Goal: Navigation & Orientation: Find specific page/section

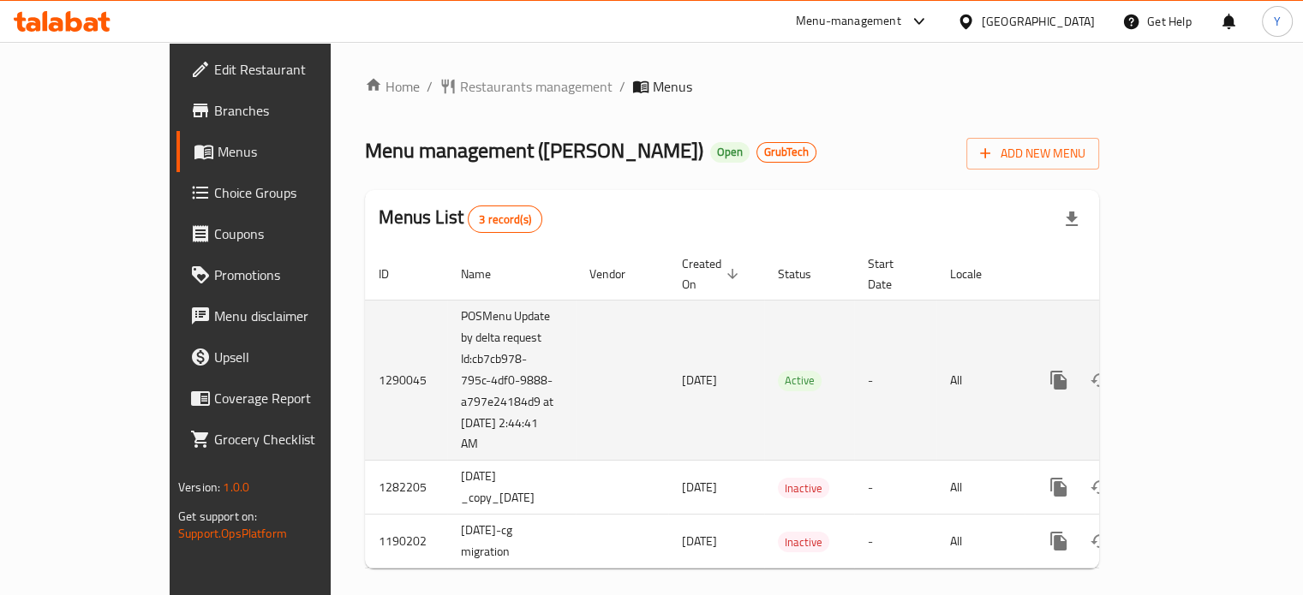
drag, startPoint x: 1108, startPoint y: 114, endPoint x: 1216, endPoint y: 422, distance: 326.0
click at [1099, 116] on div "Home / Restaurants management / Menus Menu management ( Midan AlSham ) Open Gru…" at bounding box center [732, 329] width 734 height 506
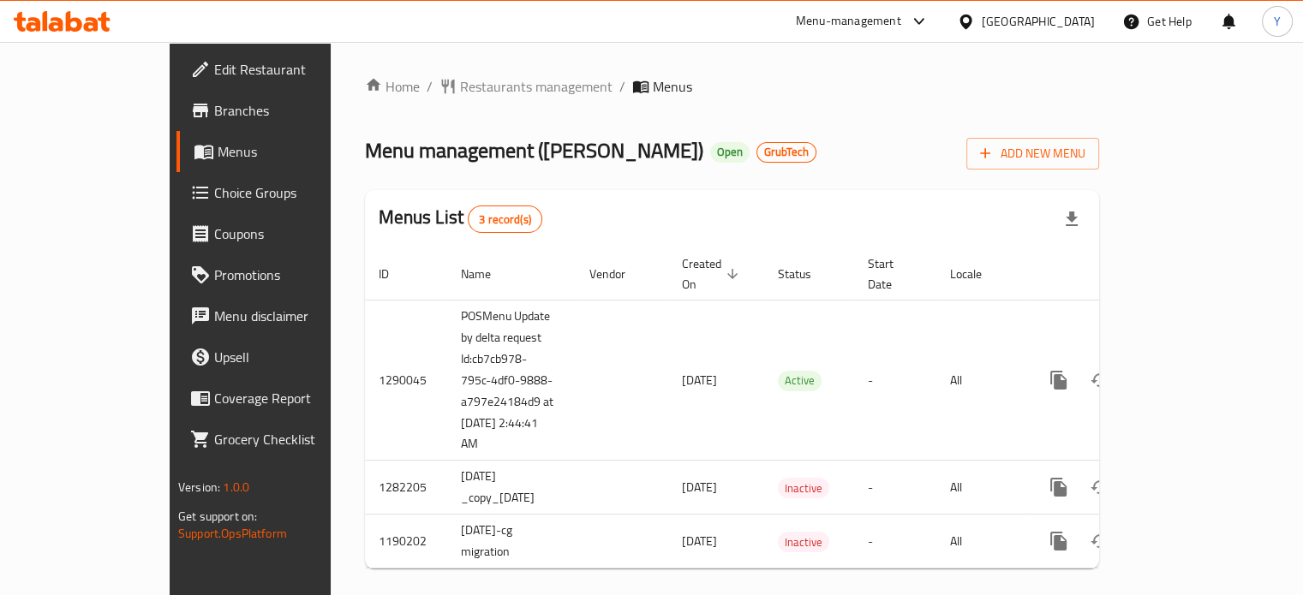
click at [898, 164] on div "Menu management ( [PERSON_NAME] ) Open GrubTech Add New Menu" at bounding box center [732, 150] width 734 height 39
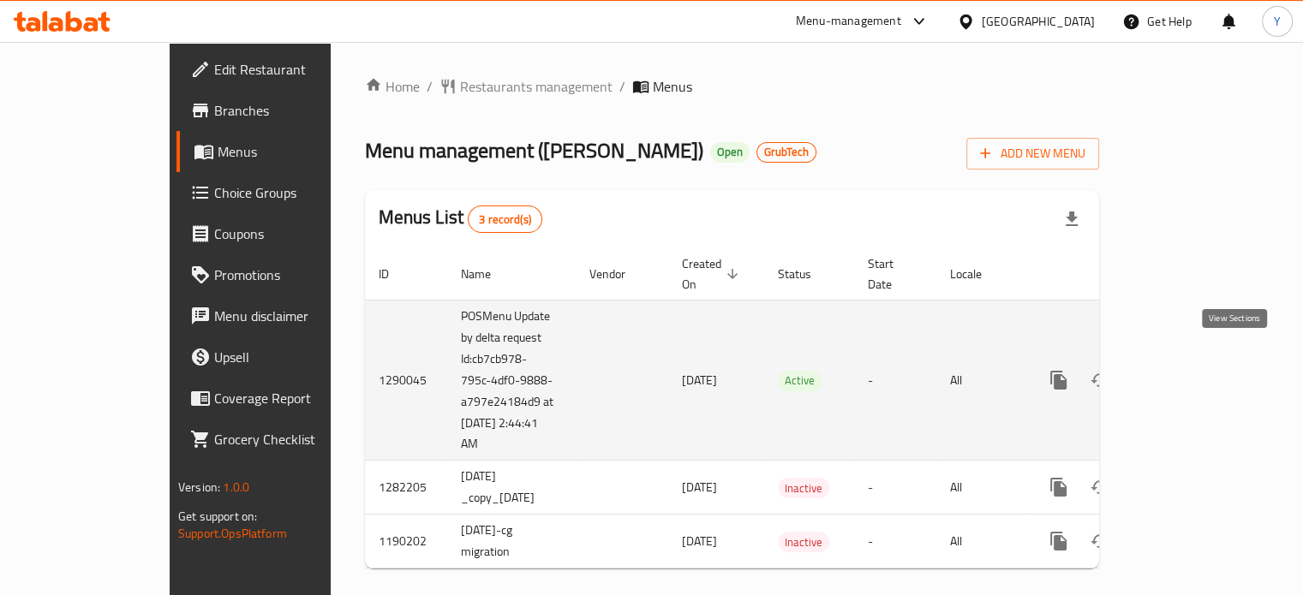
click at [1193, 370] on icon "enhanced table" at bounding box center [1182, 380] width 21 height 21
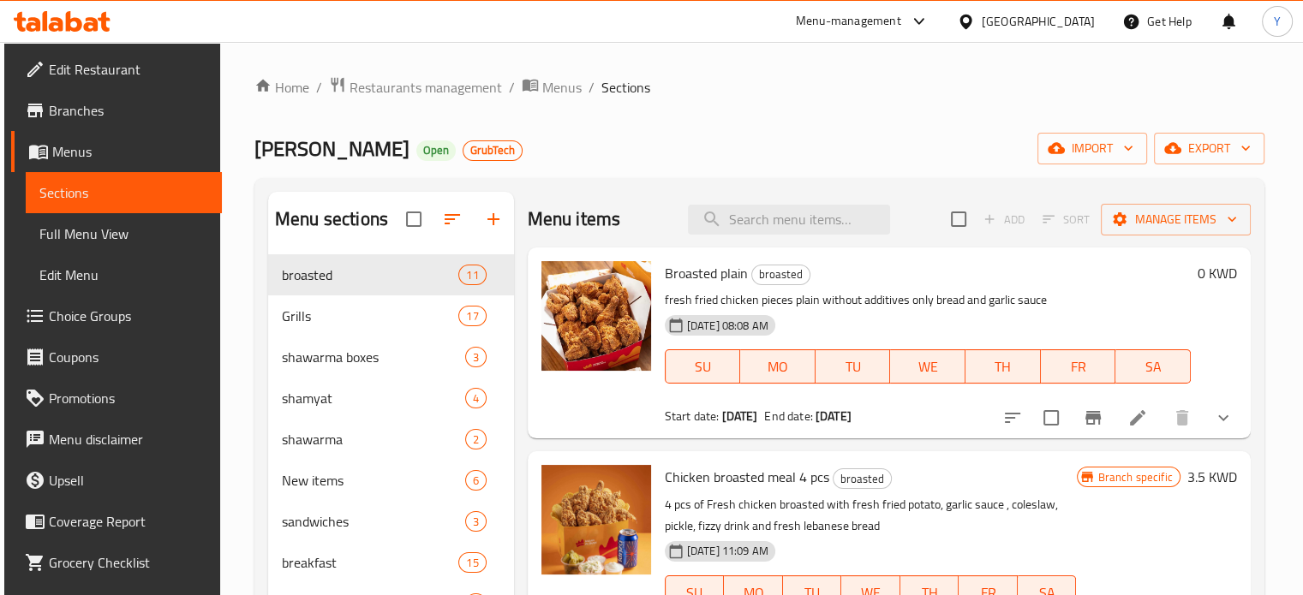
click at [714, 112] on div "Home / Restaurants management / Menus / Sections Midan AlSham Open GrubTech imp…" at bounding box center [759, 438] width 1010 height 725
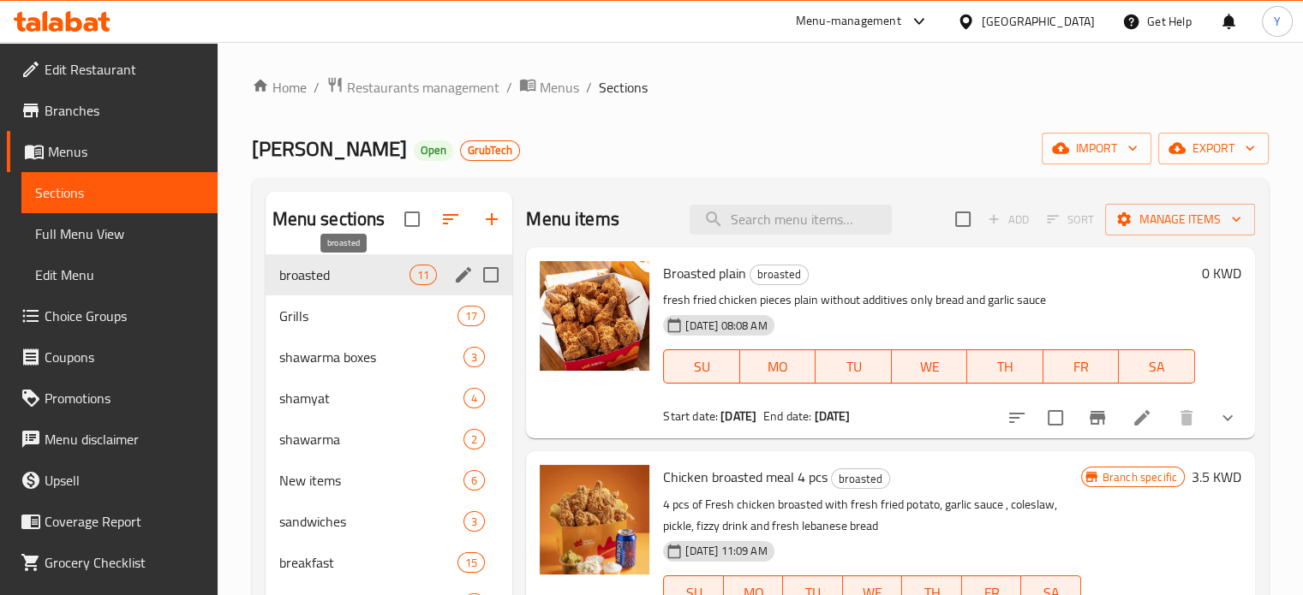
click at [332, 279] on span "broasted" at bounding box center [344, 275] width 131 height 21
click at [317, 333] on div "Grills 17" at bounding box center [390, 316] width 248 height 41
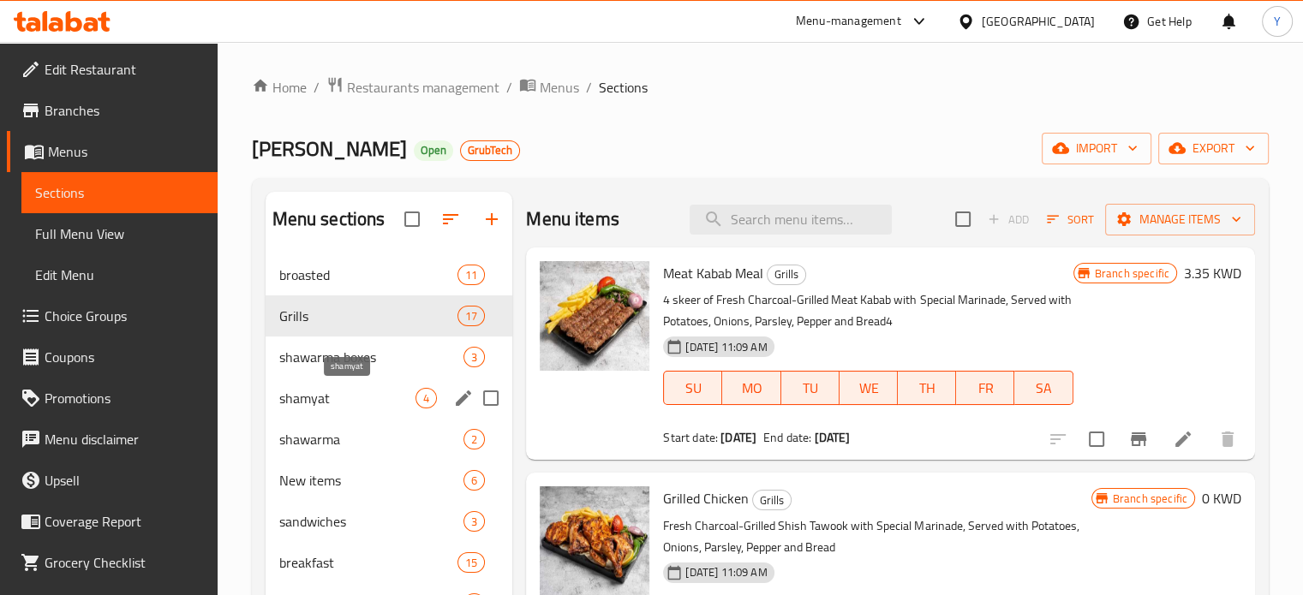
click at [298, 391] on span "shamyat" at bounding box center [347, 398] width 137 height 21
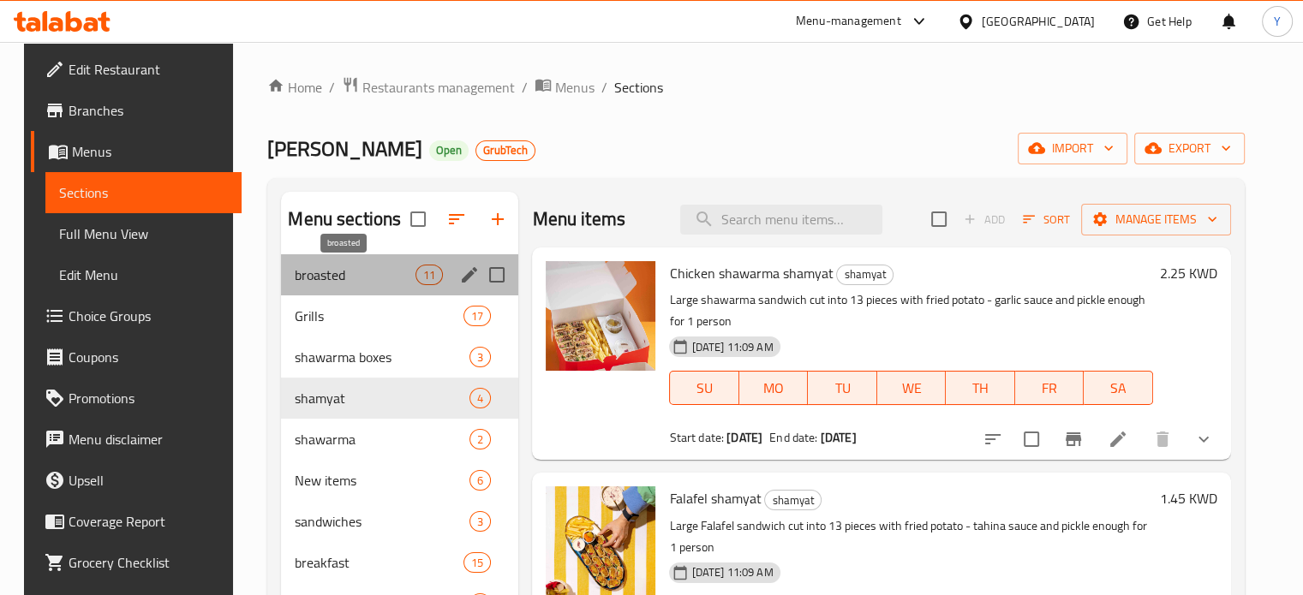
click at [349, 267] on span "broasted" at bounding box center [355, 275] width 121 height 21
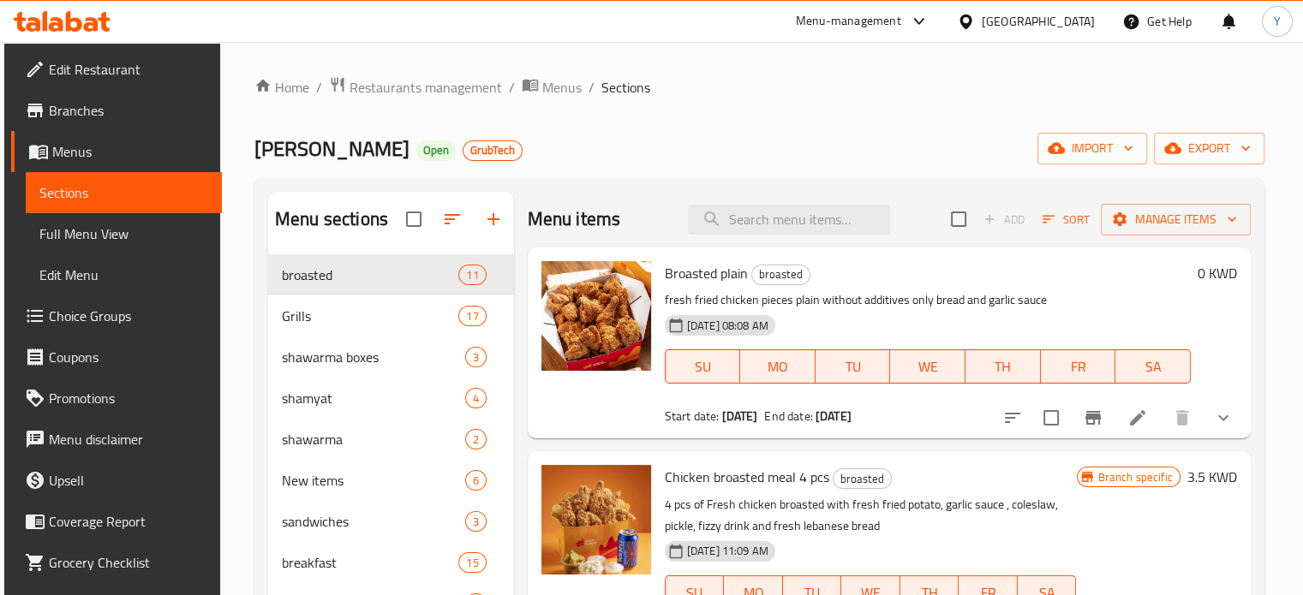
click at [816, 135] on div "Home / Restaurants management / Menus / Sections Midan AlSham Open GrubTech imp…" at bounding box center [759, 438] width 1010 height 725
click at [911, 88] on ol "Home / Restaurants management / Menus / Sections" at bounding box center [759, 87] width 1010 height 22
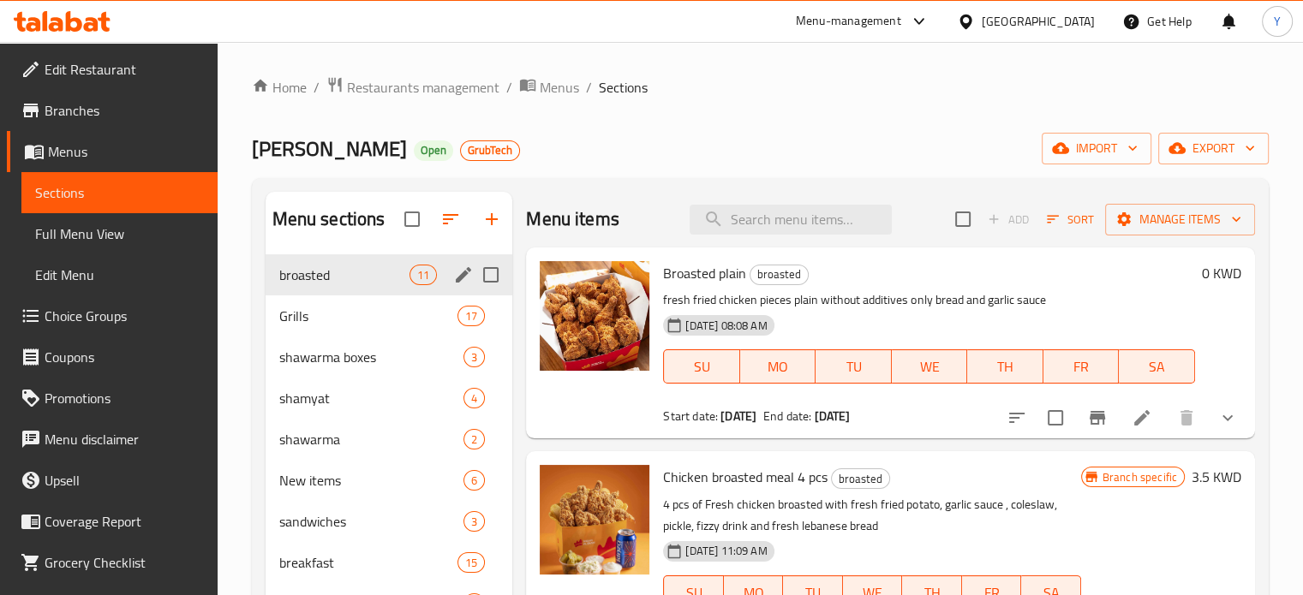
click at [362, 267] on span "broasted" at bounding box center [344, 275] width 131 height 21
click at [342, 316] on span "Grills" at bounding box center [368, 316] width 179 height 21
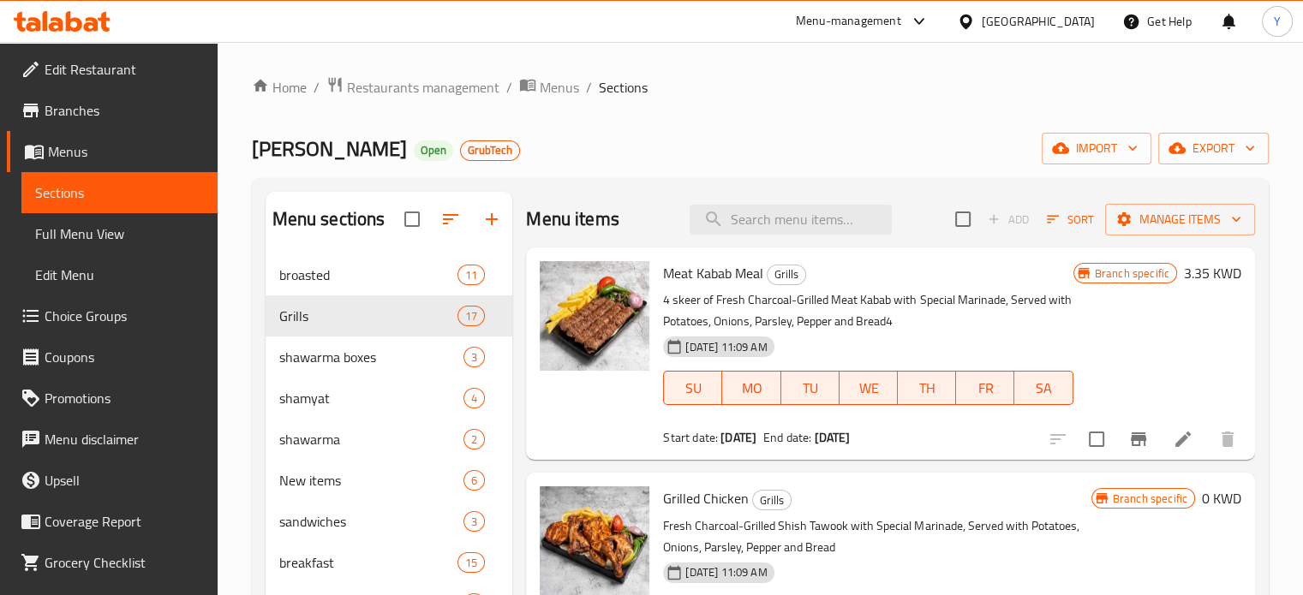
click at [1007, 152] on div "Midan AlSham Open GrubTech import export" at bounding box center [760, 149] width 1017 height 32
click at [884, 92] on ol "Home / Restaurants management / Menus / Sections" at bounding box center [760, 87] width 1017 height 22
click at [825, 109] on div "Home / Restaurants management / Menus / Sections Midan AlSham Open GrubTech imp…" at bounding box center [760, 438] width 1017 height 725
click at [453, 91] on span "Restaurants management" at bounding box center [423, 87] width 152 height 21
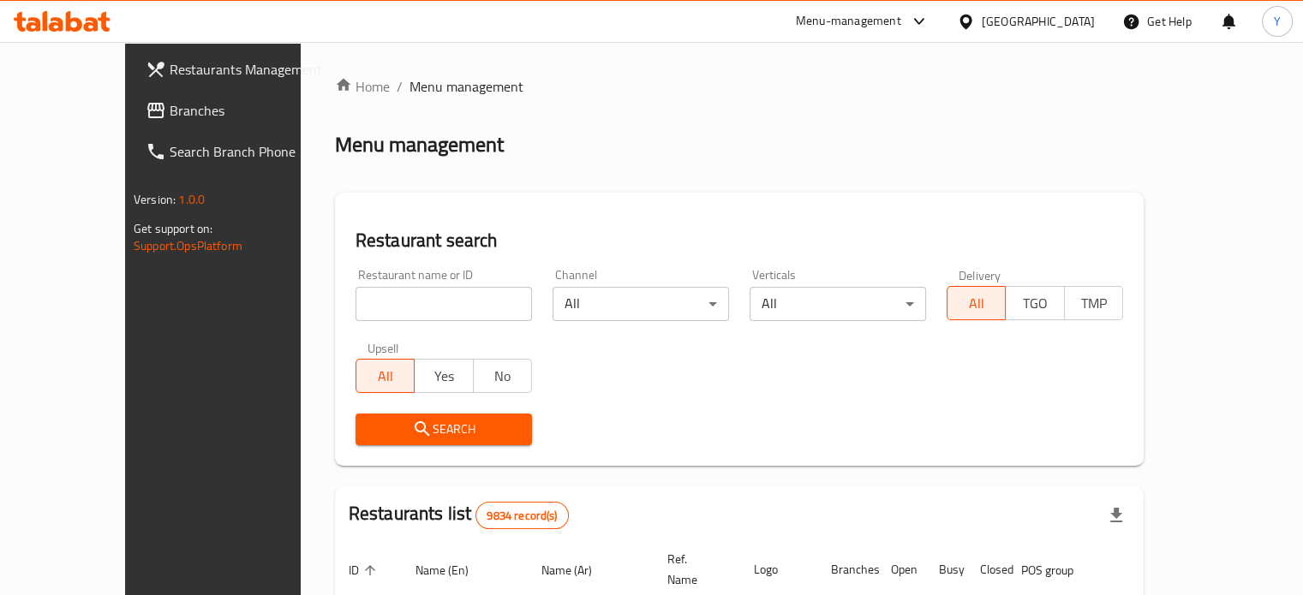
click at [451, 321] on div "Restaurant name or ID Restaurant name or ID" at bounding box center [443, 295] width 197 height 73
type input "the black olive"
click button "Search" at bounding box center [444, 430] width 176 height 32
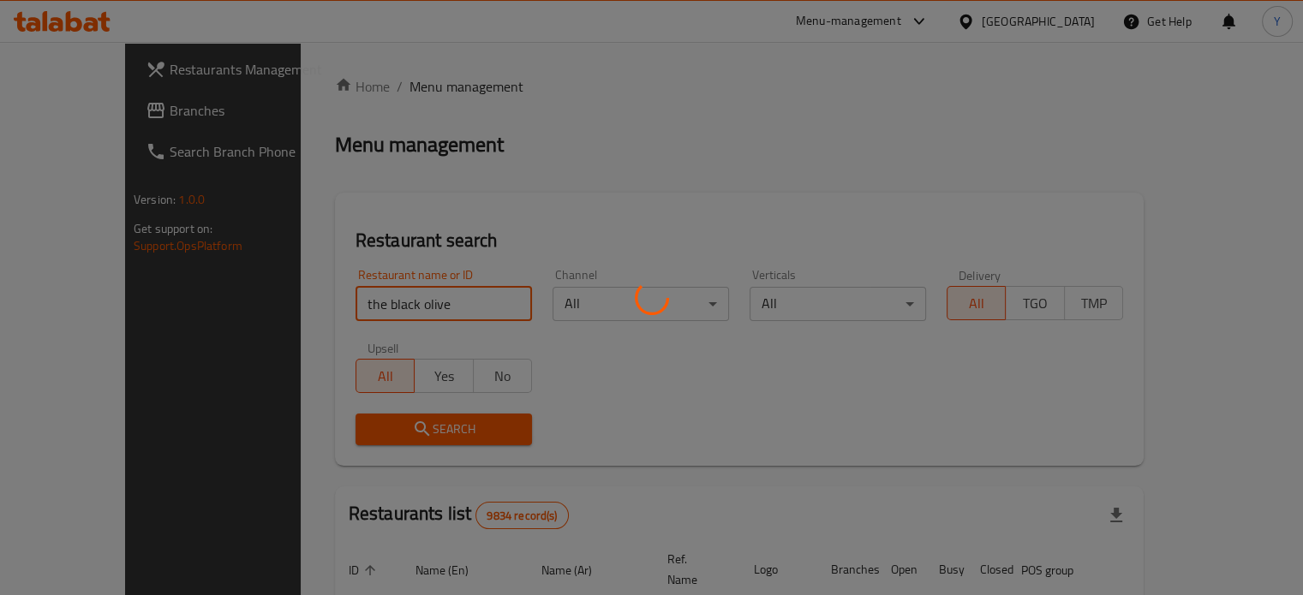
click button "Search" at bounding box center [444, 430] width 176 height 32
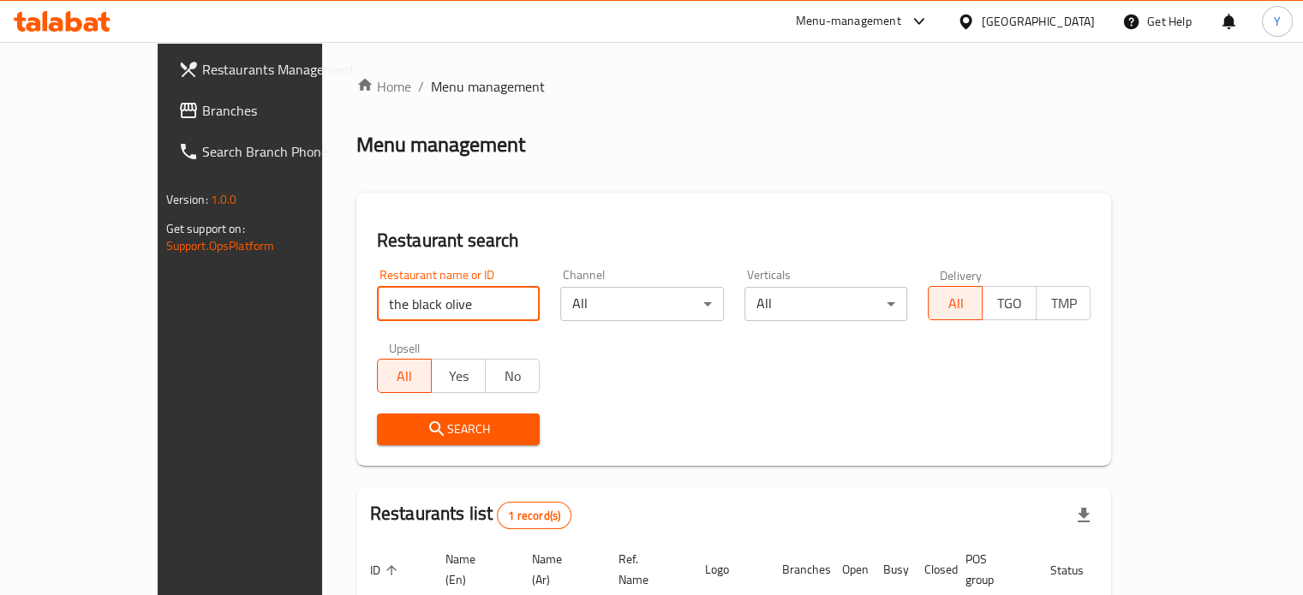
click at [493, 160] on div "Home / Menu management Menu management Restaurant search Restaurant name or ID …" at bounding box center [734, 395] width 756 height 639
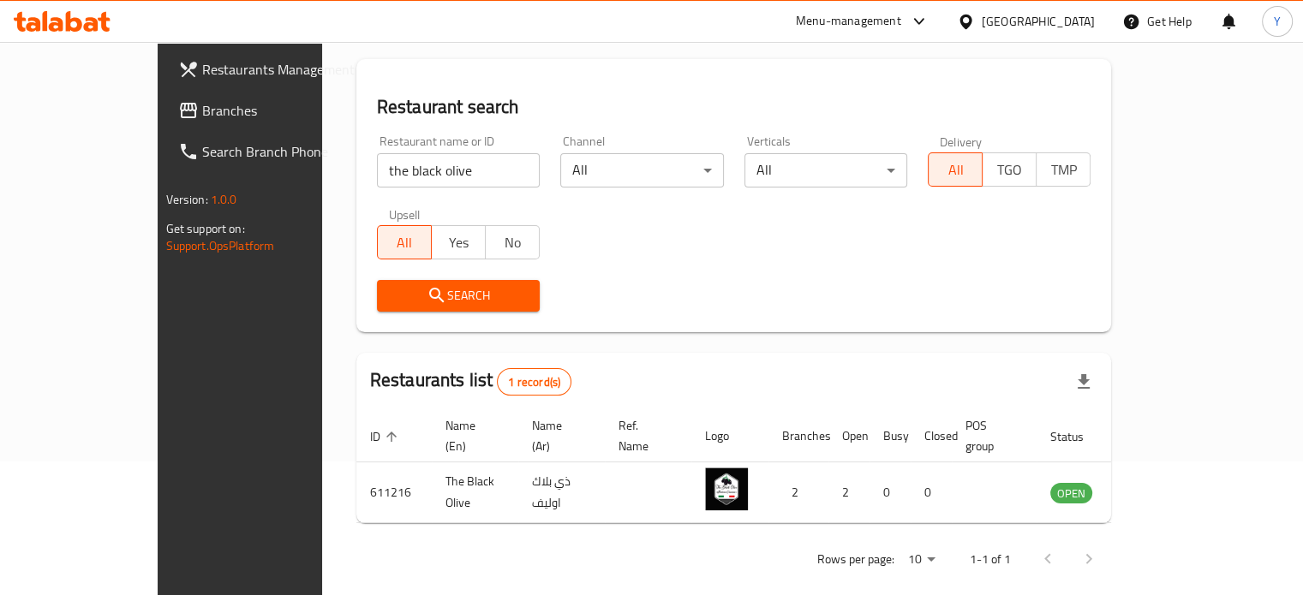
scroll to position [134, 0]
click at [565, 308] on div "Search" at bounding box center [734, 296] width 735 height 52
click at [202, 75] on span "Restaurants Management" at bounding box center [281, 69] width 159 height 21
